Goal: Learn about a topic: Learn about a topic

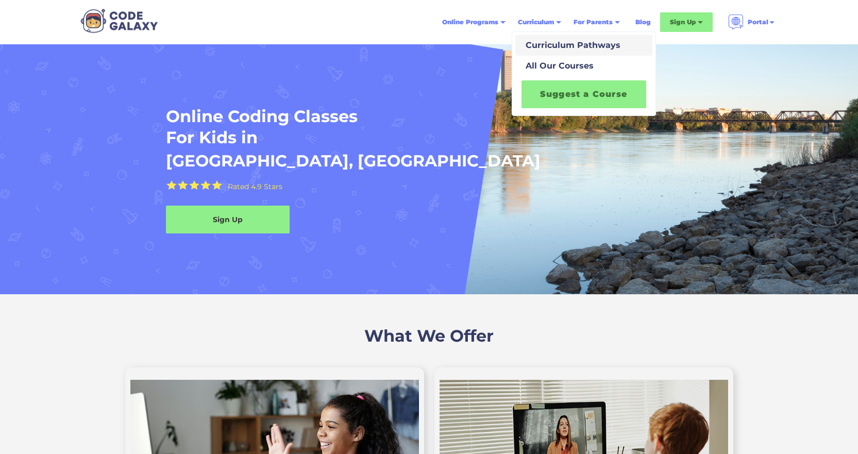
click at [551, 44] on div "Curriculum Pathways" at bounding box center [570, 45] width 99 height 12
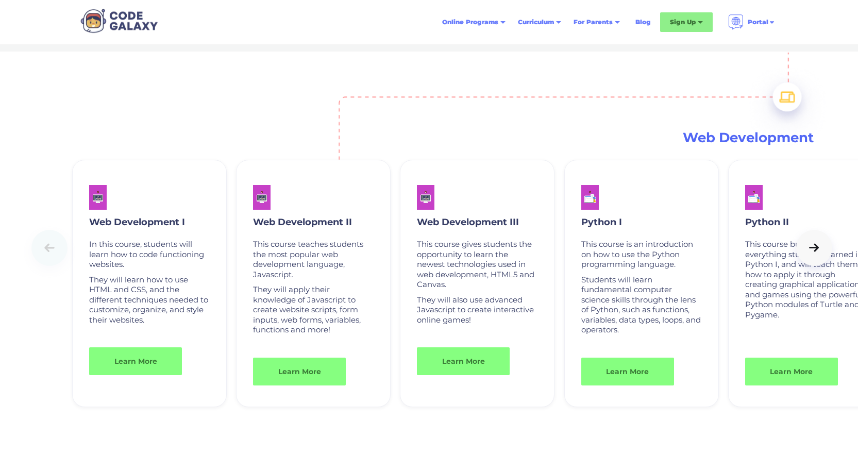
scroll to position [2525, 0]
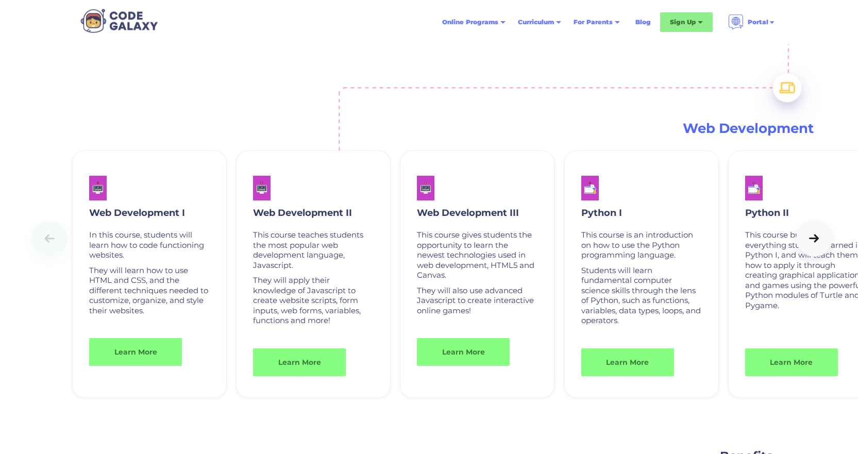
click at [812, 238] on icon at bounding box center [814, 238] width 10 height 8
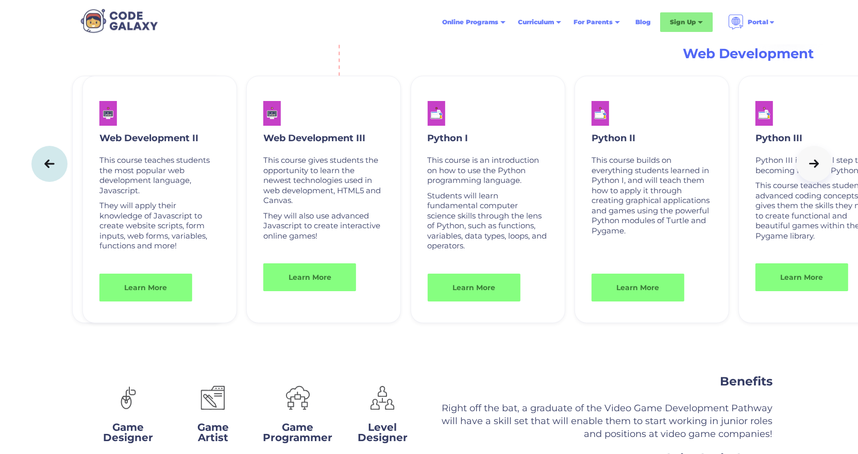
scroll to position [2576, 0]
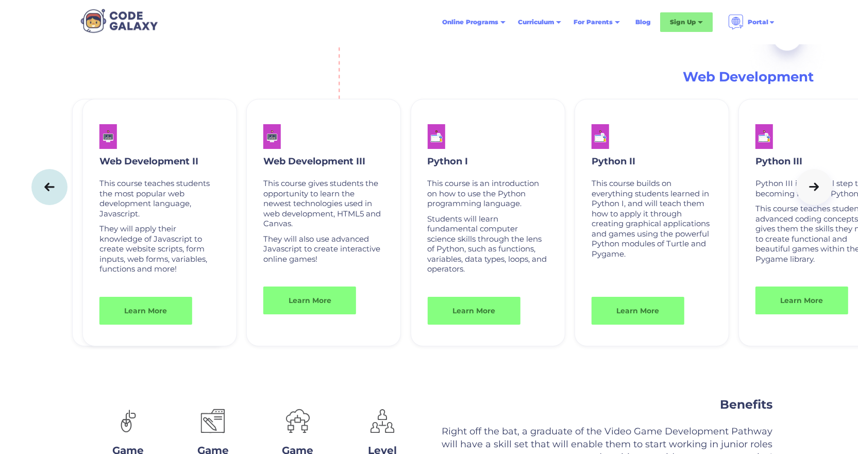
click at [817, 188] on icon at bounding box center [814, 186] width 10 height 8
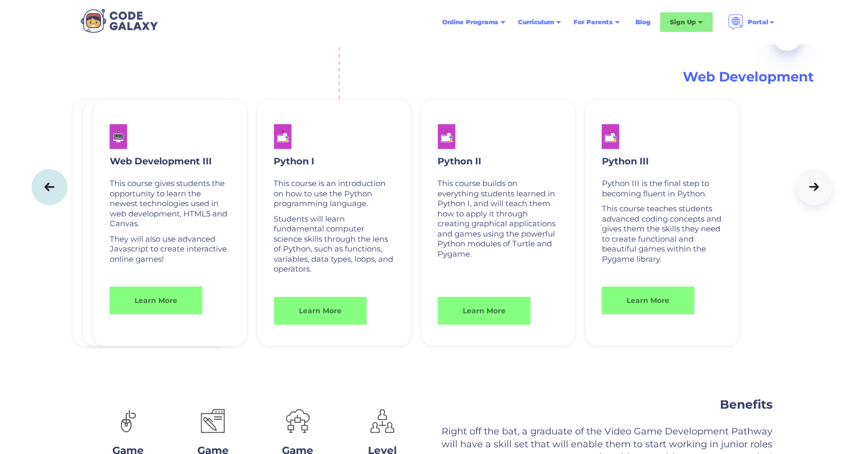
click at [45, 189] on icon at bounding box center [49, 187] width 14 height 10
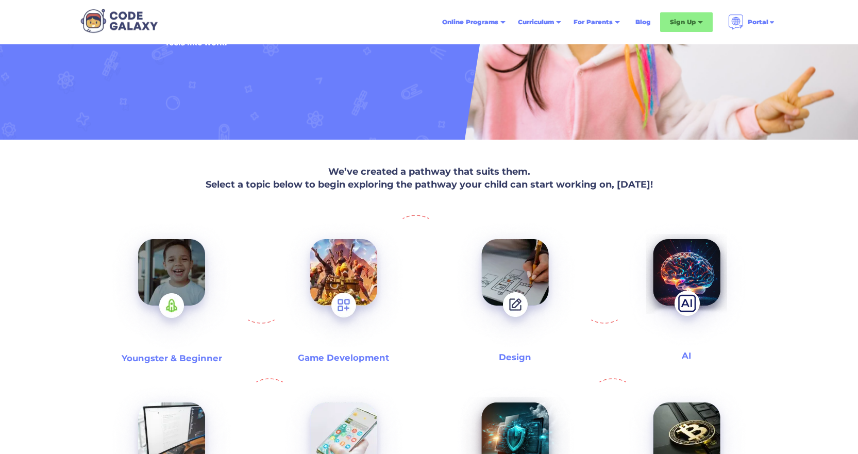
scroll to position [0, 0]
